Goal: Information Seeking & Learning: Find contact information

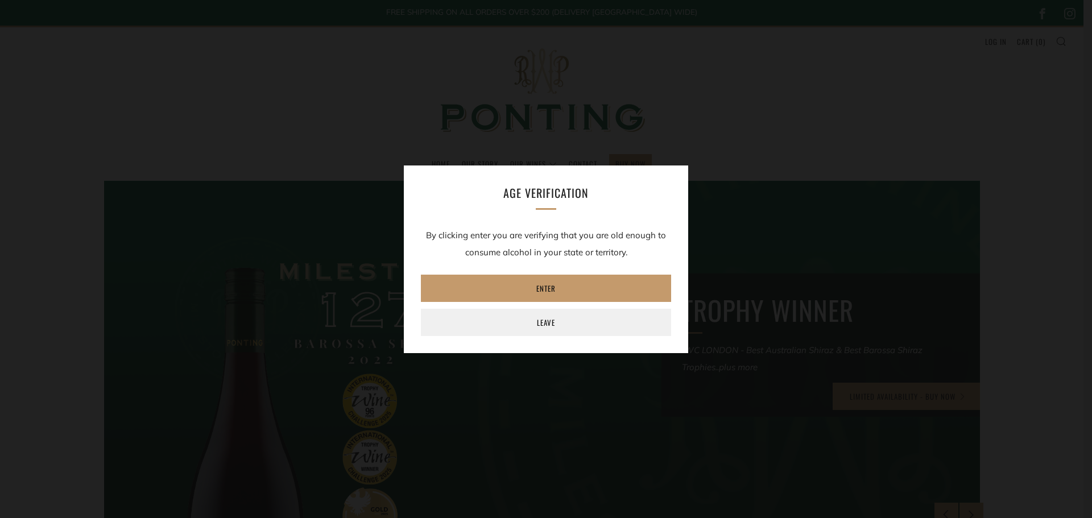
click at [574, 264] on div "Age verification By clicking enter you are verifying that you are old enough to…" at bounding box center [546, 260] width 284 height 188
click at [584, 280] on link "Enter" at bounding box center [546, 288] width 250 height 27
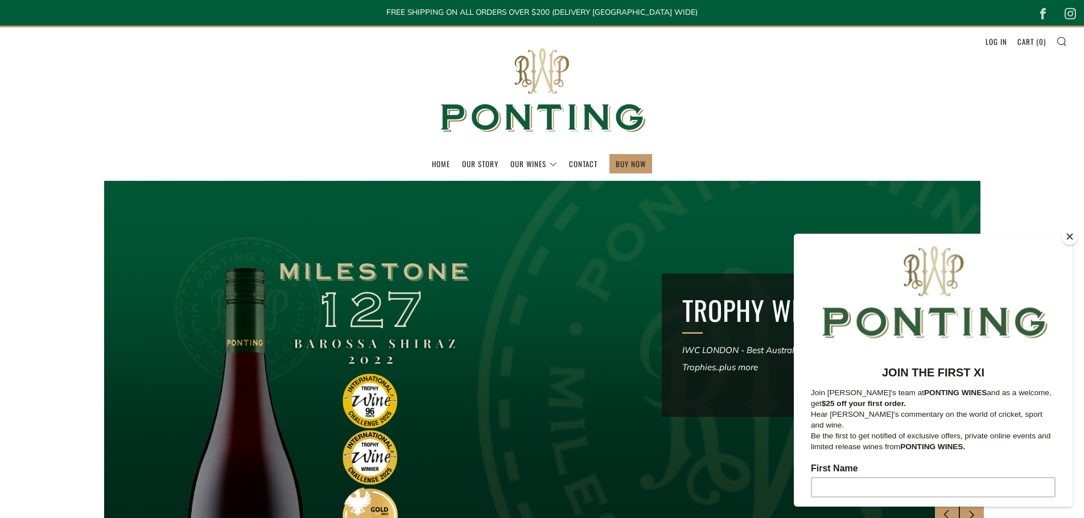
click at [1073, 239] on button "Close" at bounding box center [1069, 236] width 17 height 17
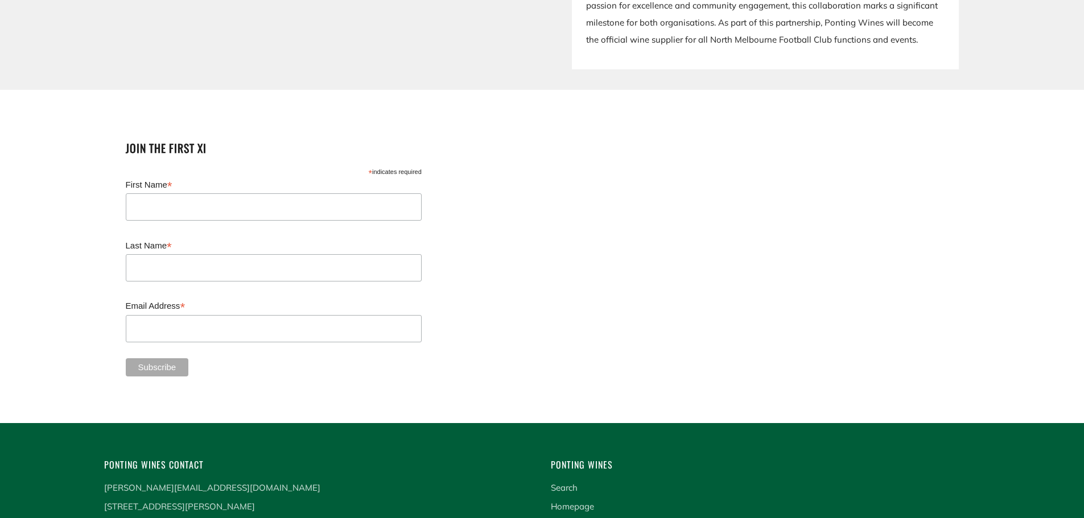
scroll to position [2999, 0]
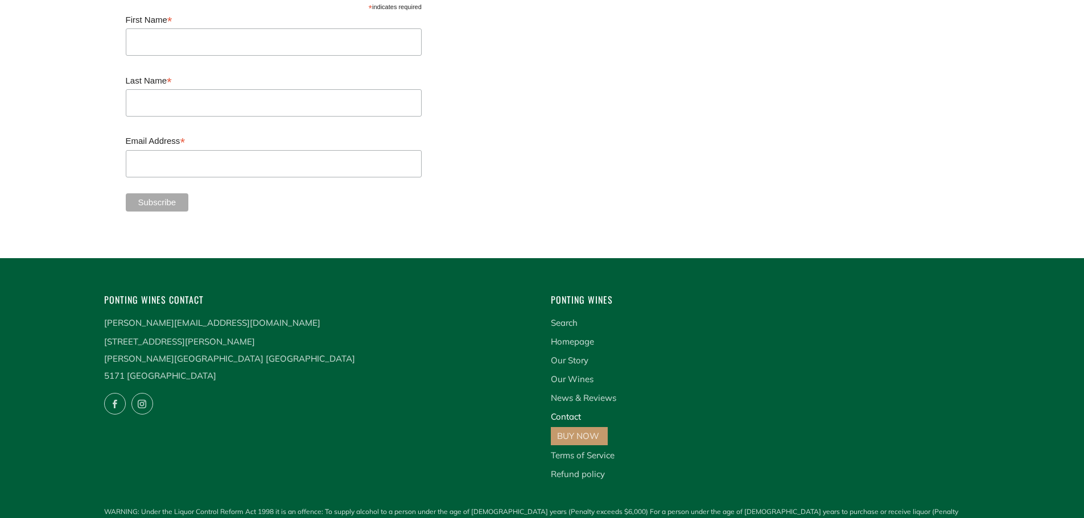
click at [566, 411] on link "Contact" at bounding box center [566, 416] width 30 height 11
